Goal: Task Accomplishment & Management: Manage account settings

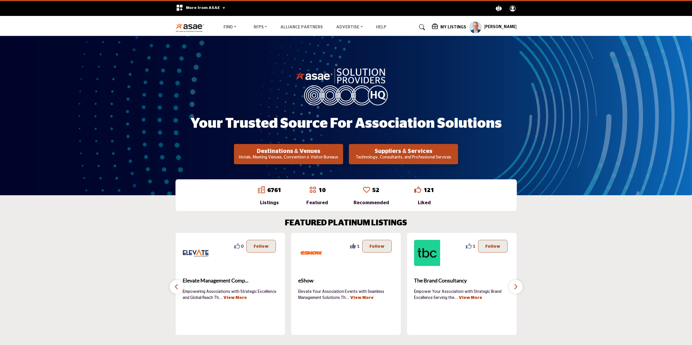
click at [479, 25] on profile-featured-9d57d186-dcdc-4fd1-8698-ebbedcf867ac "Show hide supplier dropdown" at bounding box center [475, 27] width 13 height 13
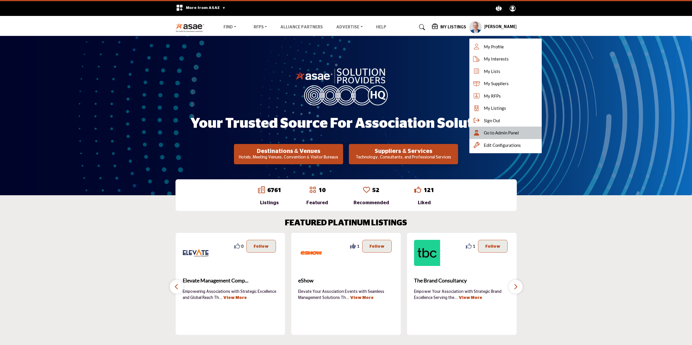
click at [501, 133] on span "Go to Admin Panel" at bounding box center [501, 132] width 35 height 7
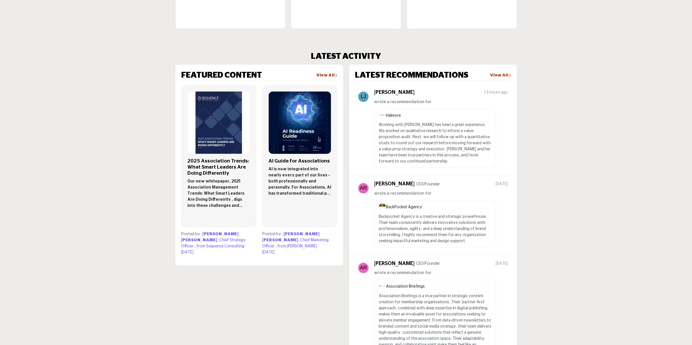
scroll to position [326, 0]
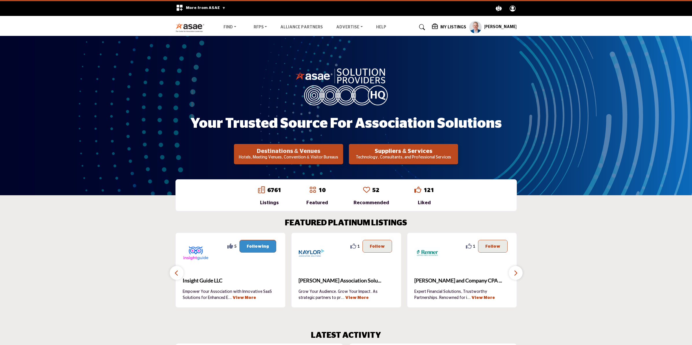
click at [310, 150] on h2 "Destinations & Venues" at bounding box center [289, 151] width 106 height 7
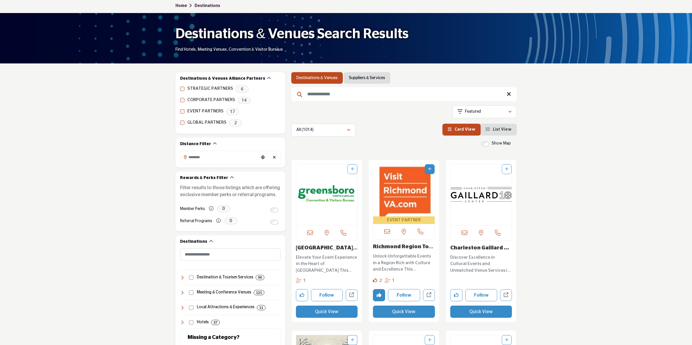
scroll to position [36, 0]
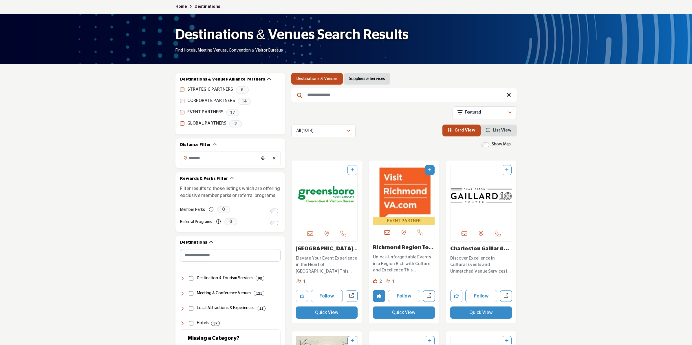
click at [369, 99] on input "Search Keyword" at bounding box center [403, 95] width 225 height 14
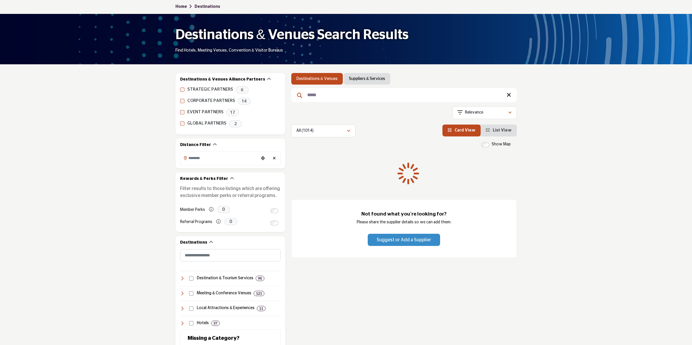
scroll to position [34, 0]
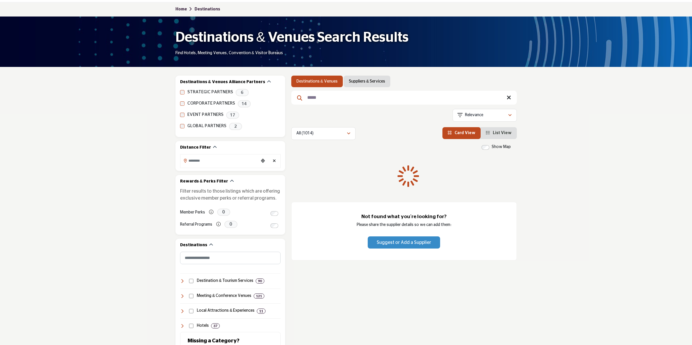
type input "*****"
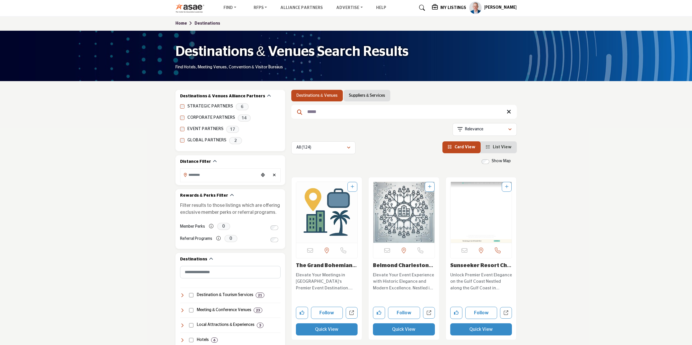
scroll to position [0, 0]
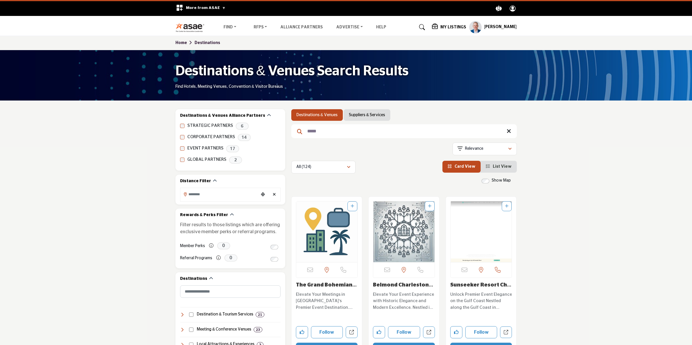
drag, startPoint x: 326, startPoint y: 127, endPoint x: 304, endPoint y: 135, distance: 22.3
click at [304, 135] on input "*****" at bounding box center [403, 131] width 225 height 14
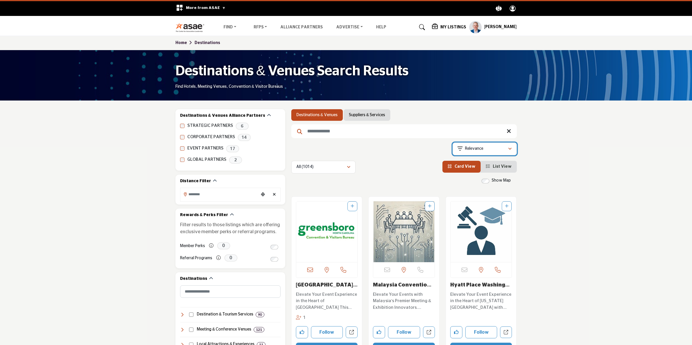
click at [478, 147] on p "Relevance" at bounding box center [474, 149] width 18 height 6
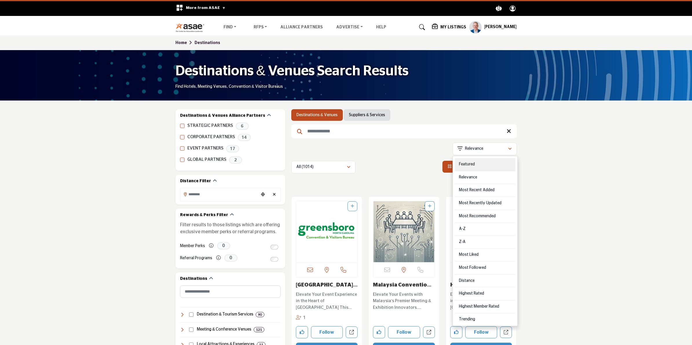
click at [471, 161] on div "Featured" at bounding box center [485, 164] width 60 height 13
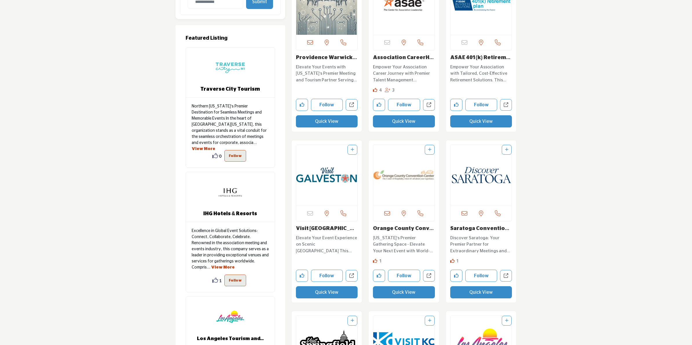
scroll to position [579, 0]
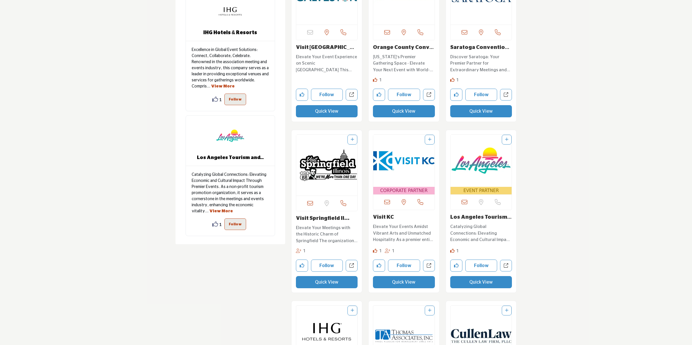
drag, startPoint x: 396, startPoint y: 219, endPoint x: 368, endPoint y: 220, distance: 27.5
click at [368, 220] on div "CORPORATE PARTNER Call Number Like 1" at bounding box center [403, 211] width 71 height 162
copy link "Visit KC"
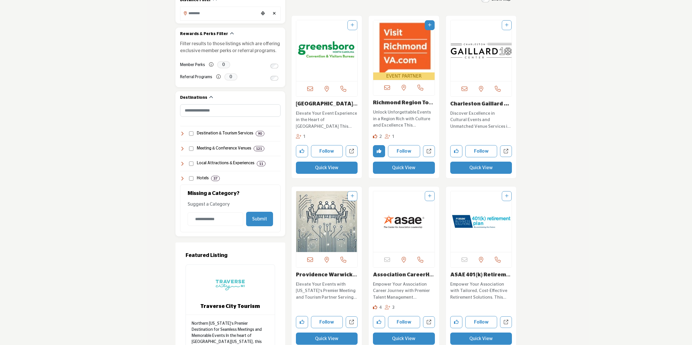
scroll to position [0, 0]
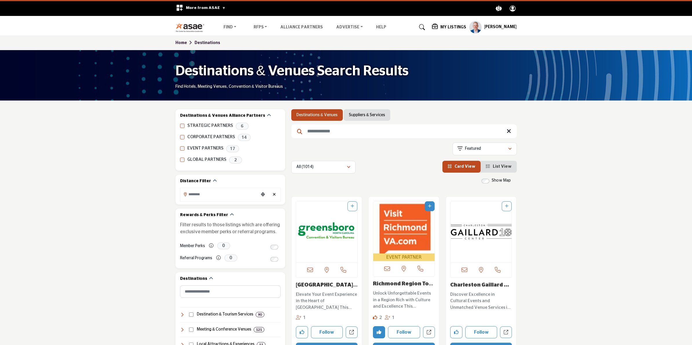
click at [326, 129] on input "Search Keyword" at bounding box center [403, 131] width 225 height 14
paste input "********"
type input "********"
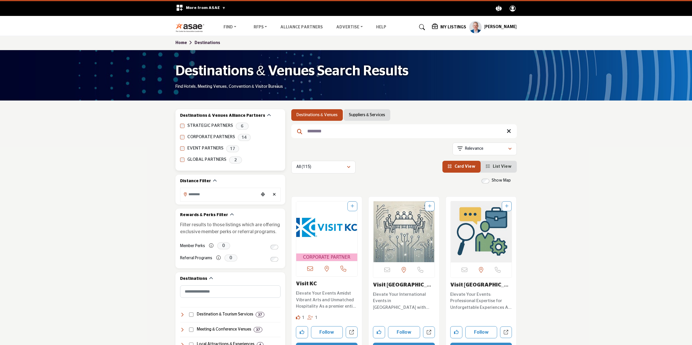
drag, startPoint x: 331, startPoint y: 133, endPoint x: 281, endPoint y: 139, distance: 51.0
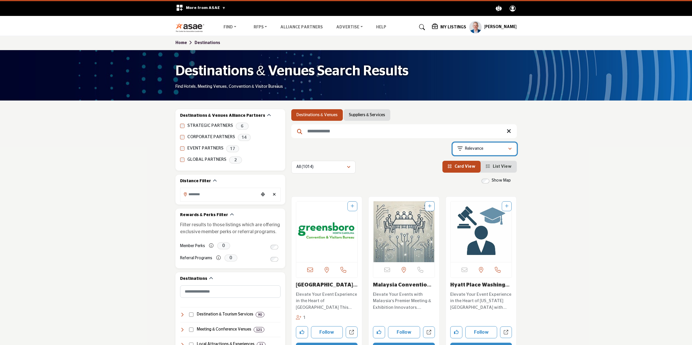
click at [490, 150] on div "Relevance" at bounding box center [482, 148] width 50 height 7
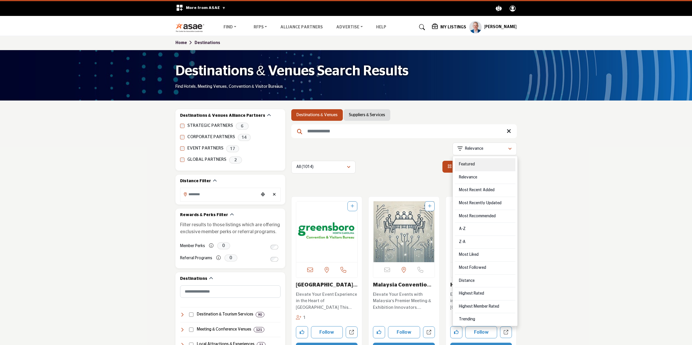
click at [482, 161] on div "Featured" at bounding box center [485, 164] width 60 height 13
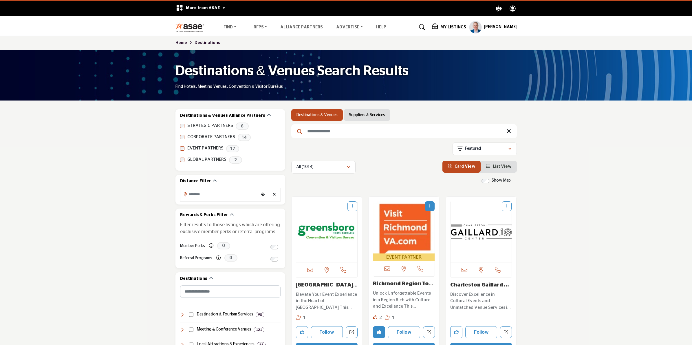
click at [360, 114] on link "Suppliers & Services" at bounding box center [367, 115] width 36 height 6
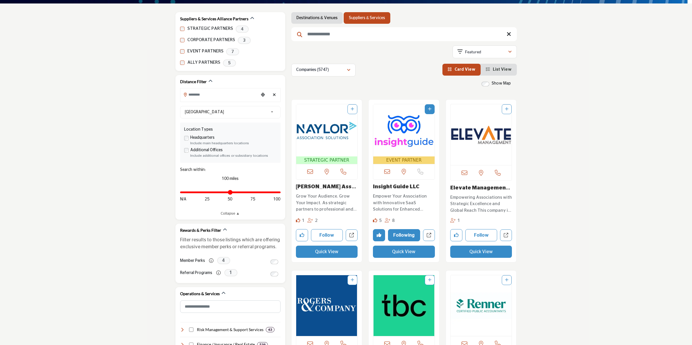
scroll to position [109, 0]
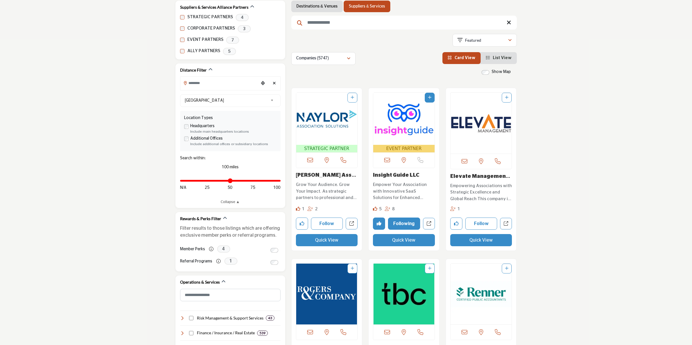
click at [398, 174] on link "Insight Guide LLC" at bounding box center [396, 174] width 46 height 5
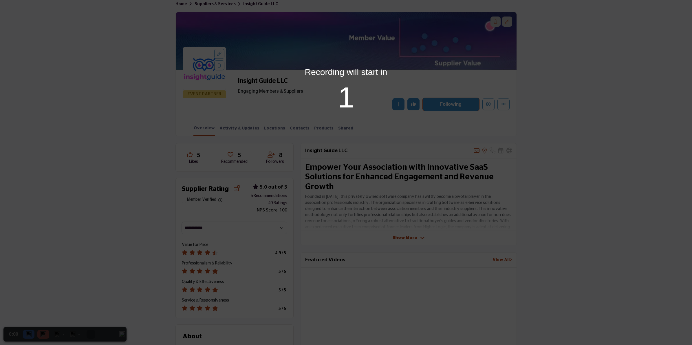
scroll to position [36, 0]
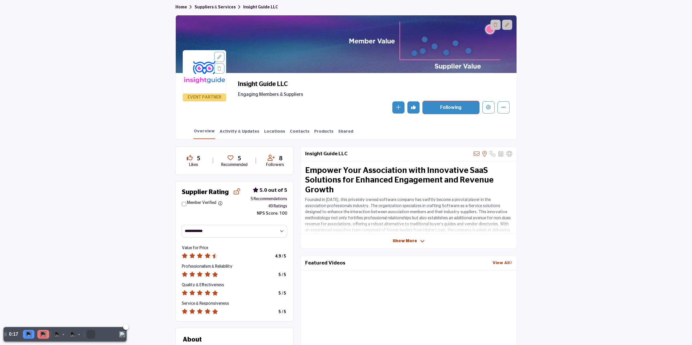
click at [43, 334] on img at bounding box center [43, 334] width 6 height 6
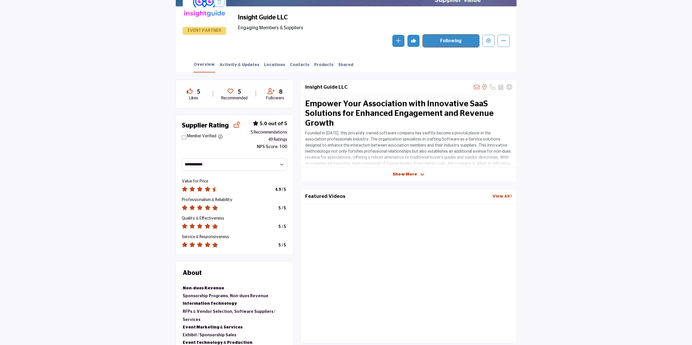
scroll to position [0, 0]
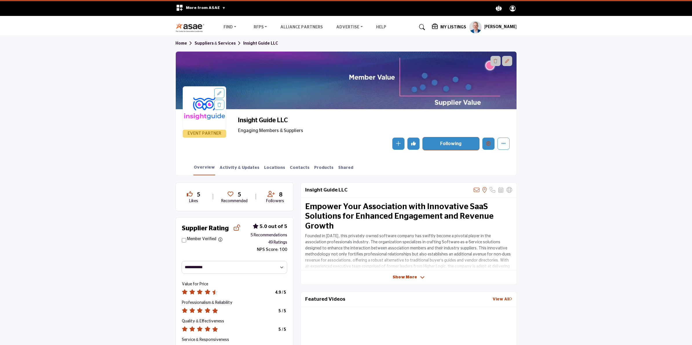
click at [488, 147] on button "Edit company" at bounding box center [488, 143] width 12 height 12
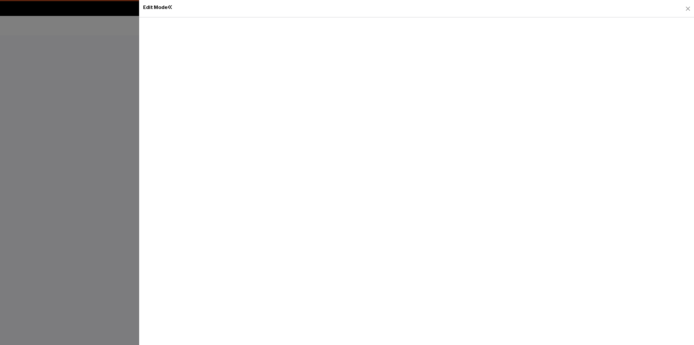
click at [103, 94] on div at bounding box center [347, 172] width 694 height 345
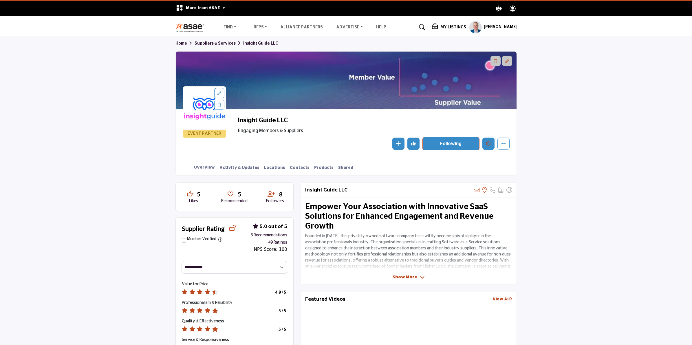
click at [489, 145] on icon "Edit company" at bounding box center [488, 143] width 5 height 5
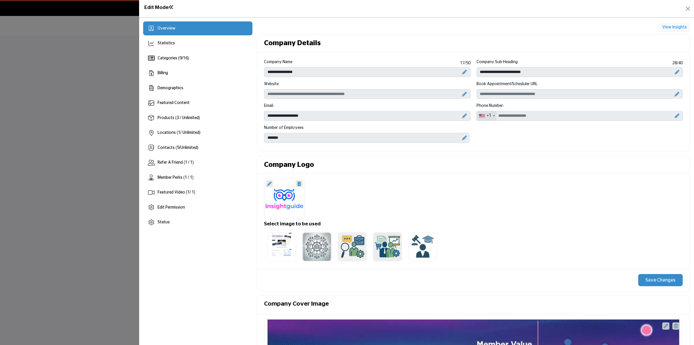
click at [80, 154] on div at bounding box center [347, 172] width 694 height 345
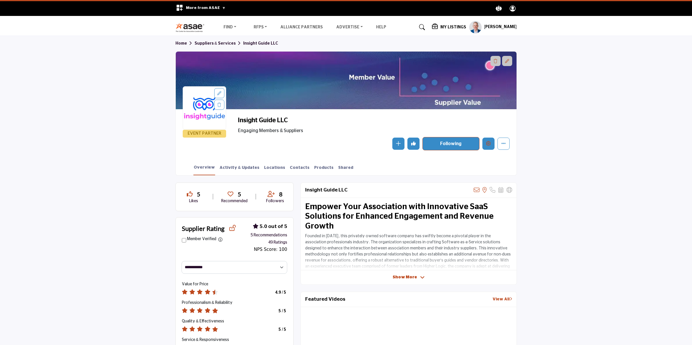
click at [488, 144] on icon "Edit company" at bounding box center [488, 143] width 5 height 5
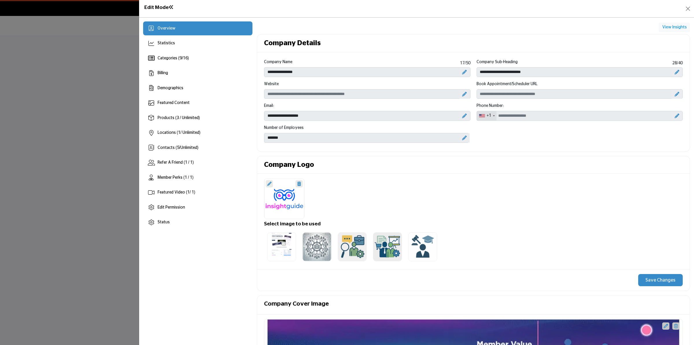
click at [24, 29] on div at bounding box center [347, 172] width 694 height 345
